Goal: Complete application form

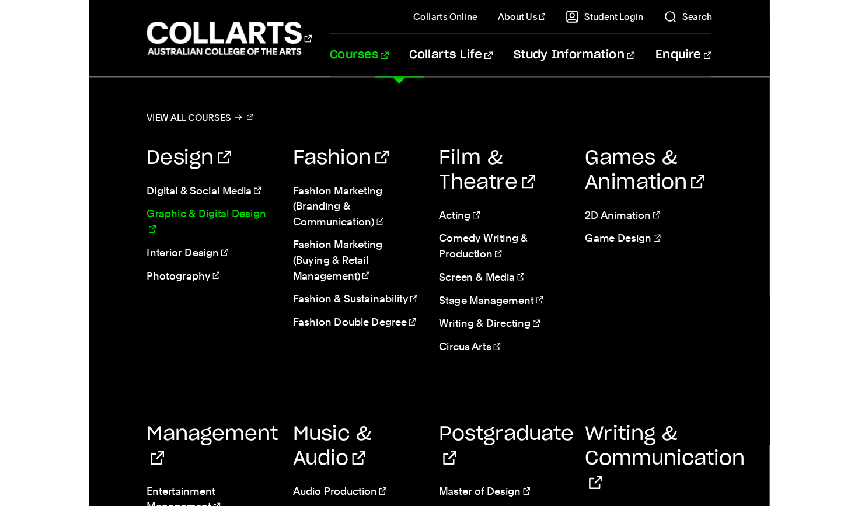
scroll to position [54, 0]
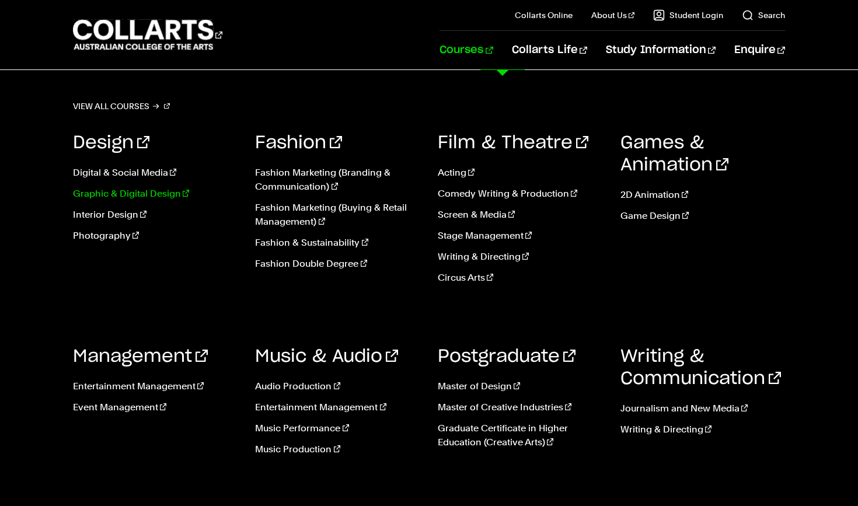
click at [112, 191] on link "Graphic & Digital Design" at bounding box center [155, 194] width 165 height 14
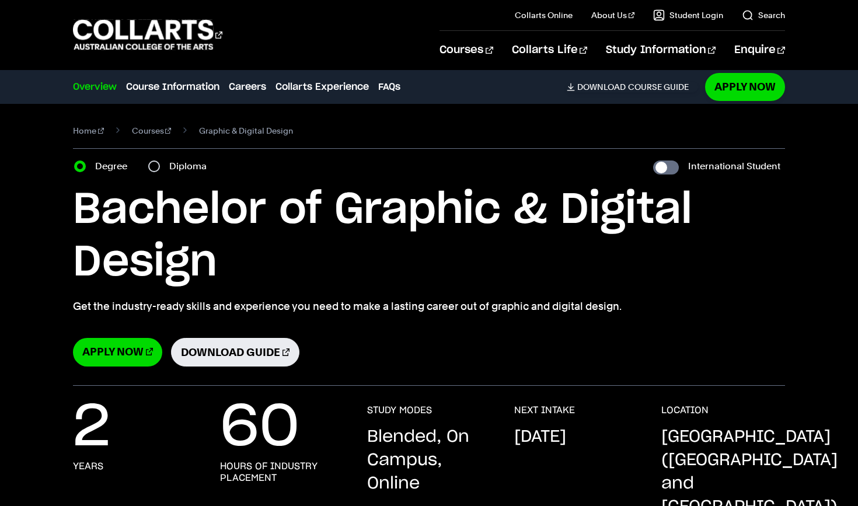
click at [151, 166] on input "Diploma" at bounding box center [154, 166] width 12 height 12
radio input "true"
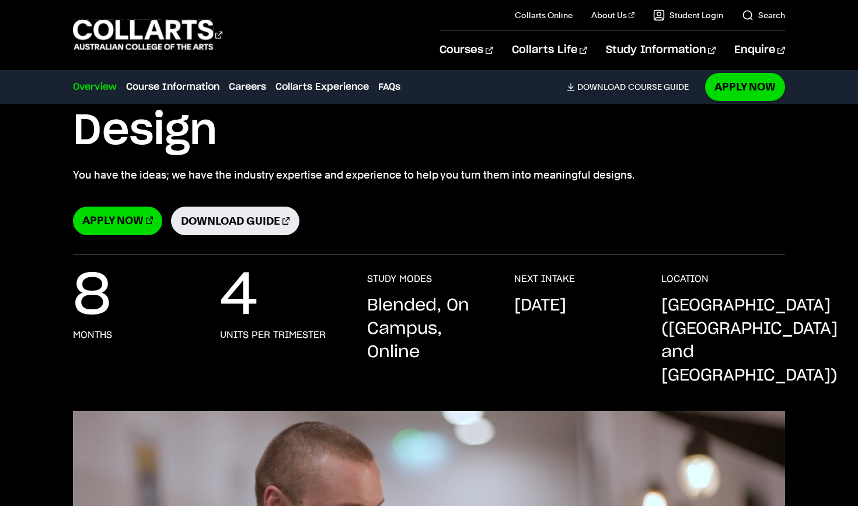
scroll to position [132, 0]
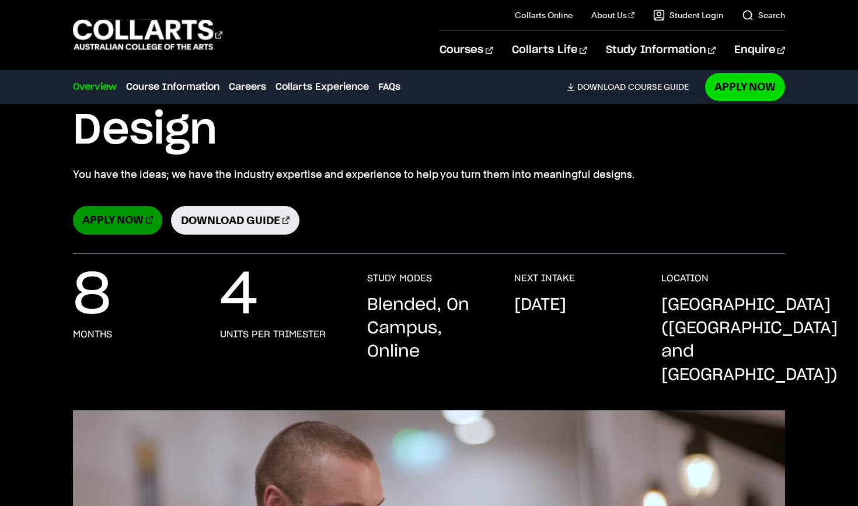
click at [116, 228] on link "Apply Now" at bounding box center [117, 220] width 89 height 29
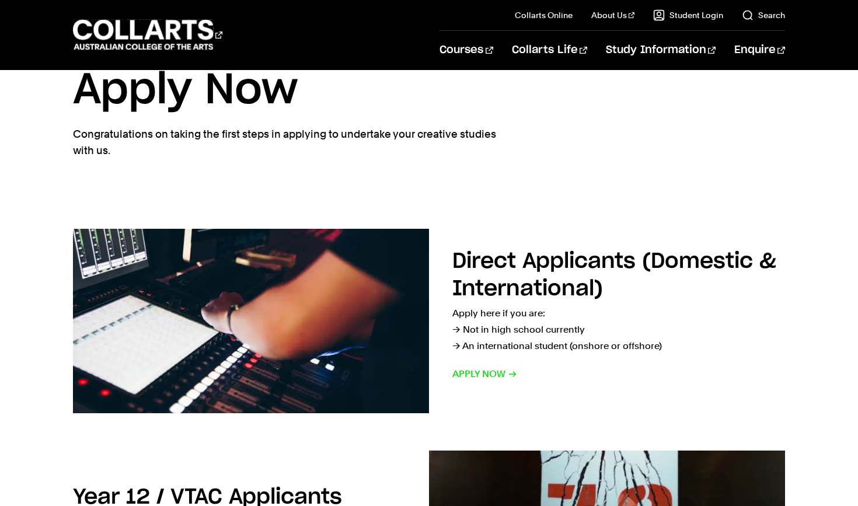
scroll to position [19, 0]
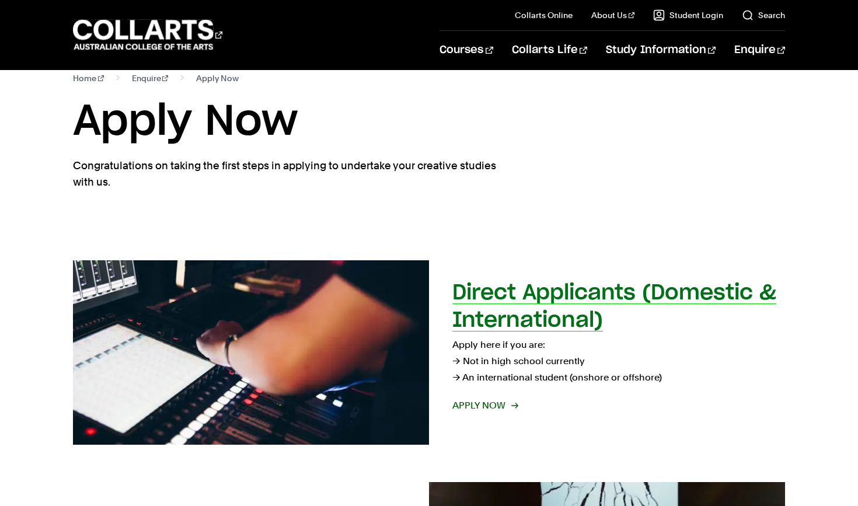
click at [498, 404] on span "Apply now" at bounding box center [484, 405] width 65 height 16
